Goal: Task Accomplishment & Management: Manage account settings

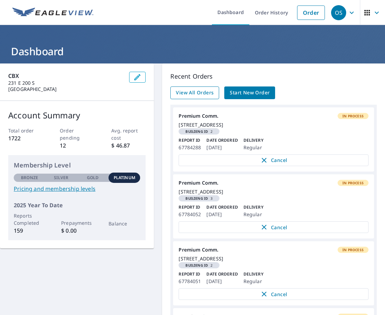
click at [193, 92] on span "View All Orders" at bounding box center [195, 93] width 38 height 9
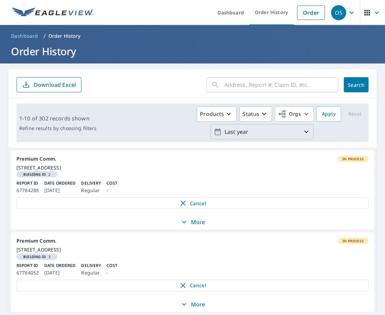
click at [235, 131] on p "Last year" at bounding box center [262, 132] width 80 height 12
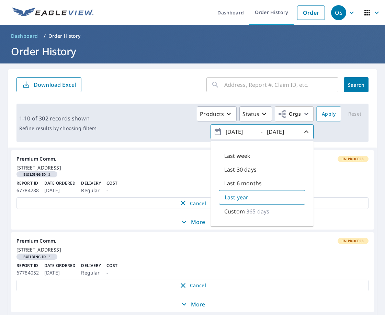
click at [246, 213] on p "365 days" at bounding box center [257, 211] width 23 height 8
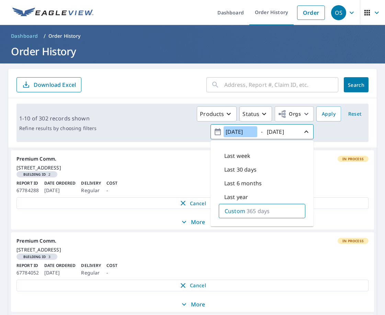
click at [242, 133] on input "[DATE]" at bounding box center [241, 131] width 34 height 11
click at [215, 132] on icon "button" at bounding box center [218, 131] width 6 height 7
drag, startPoint x: 222, startPoint y: 132, endPoint x: 252, endPoint y: 132, distance: 29.2
click at [252, 132] on div "[DATE]" at bounding box center [241, 132] width 34 height 12
click at [230, 132] on input "[DATE]" at bounding box center [241, 131] width 34 height 11
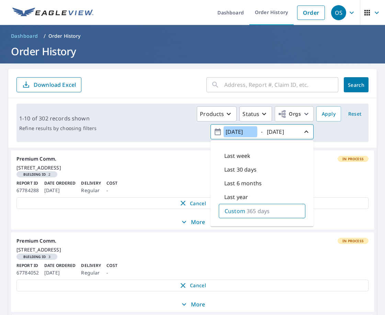
drag, startPoint x: 230, startPoint y: 132, endPoint x: 254, endPoint y: 132, distance: 23.3
click at [253, 132] on div "[DATE]" at bounding box center [241, 132] width 34 height 12
type input "[DATE]"
click at [327, 114] on span "Apply" at bounding box center [329, 114] width 14 height 9
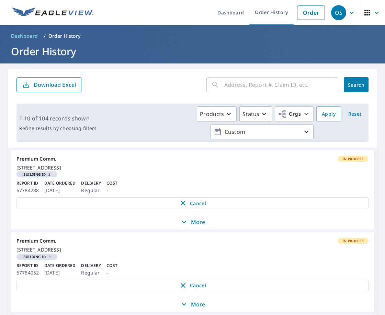
click at [51, 84] on p "Download Excel" at bounding box center [55, 85] width 42 height 8
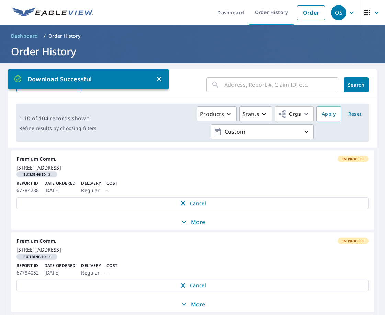
click at [100, 99] on div "1-10 of 104 records shown Refine results by choosing filters Products Status Or…" at bounding box center [192, 122] width 368 height 49
click at [158, 79] on icon "button" at bounding box center [159, 79] width 8 height 8
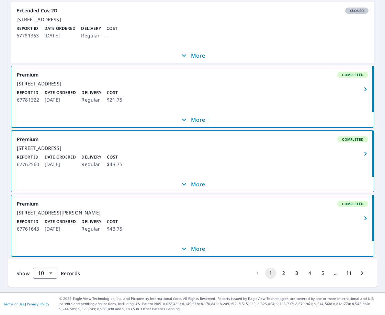
scroll to position [664, 0]
click at [343, 274] on button "11" at bounding box center [348, 273] width 11 height 11
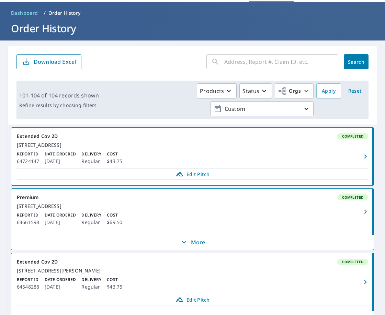
scroll to position [69, 0]
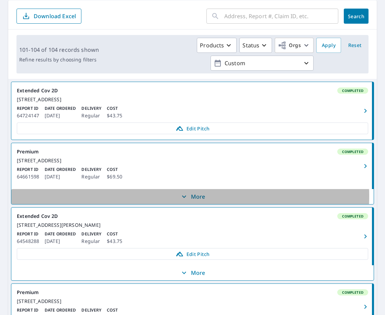
click at [182, 198] on icon "button" at bounding box center [184, 197] width 4 height 2
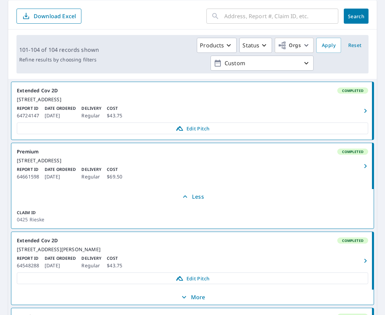
click at [181, 201] on icon "button" at bounding box center [185, 197] width 8 height 8
